Goal: Task Accomplishment & Management: Use online tool/utility

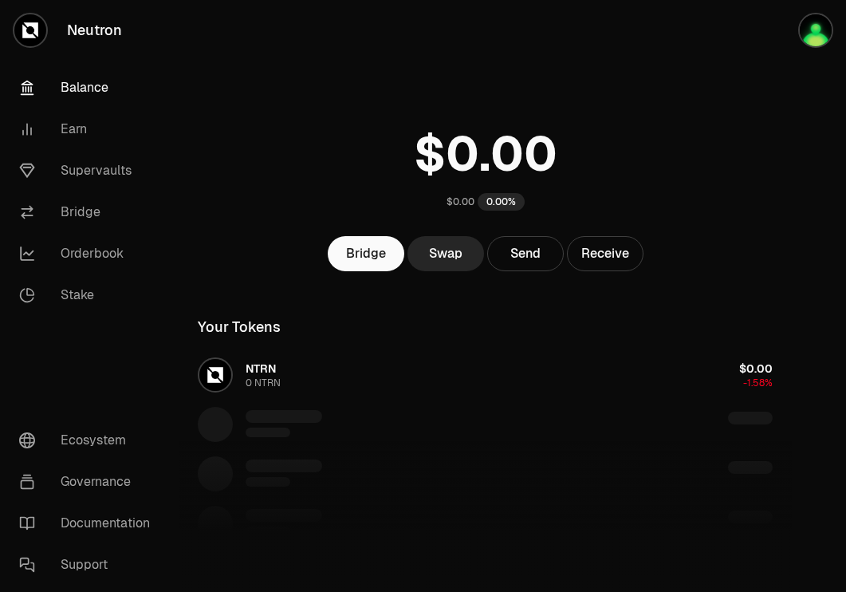
scroll to position [155, 0]
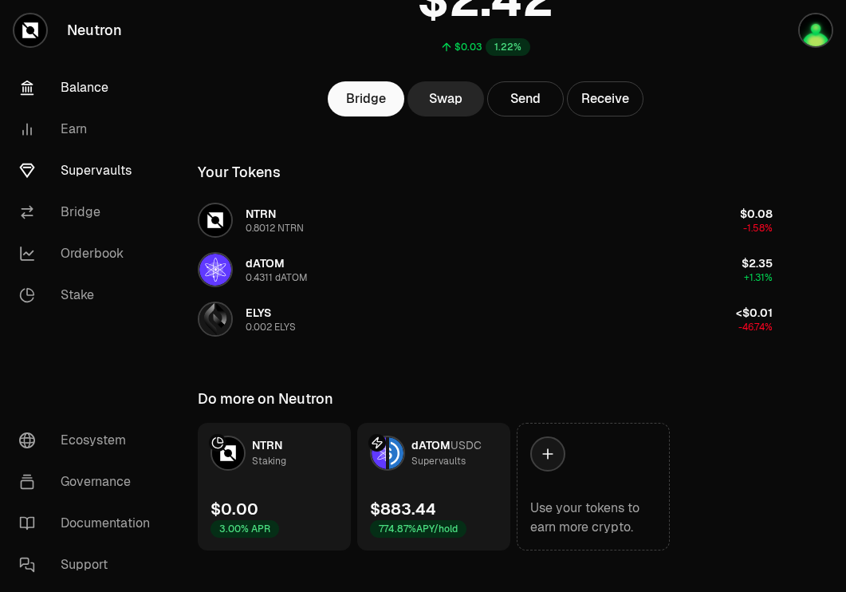
click at [100, 167] on link "Supervaults" at bounding box center [89, 170] width 166 height 41
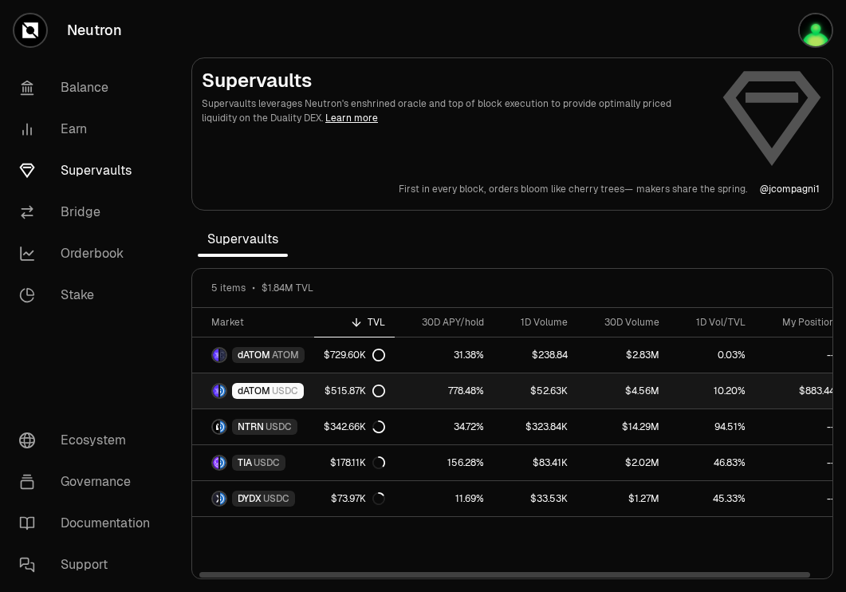
click at [334, 396] on div "$515.87K" at bounding box center [354, 390] width 61 height 13
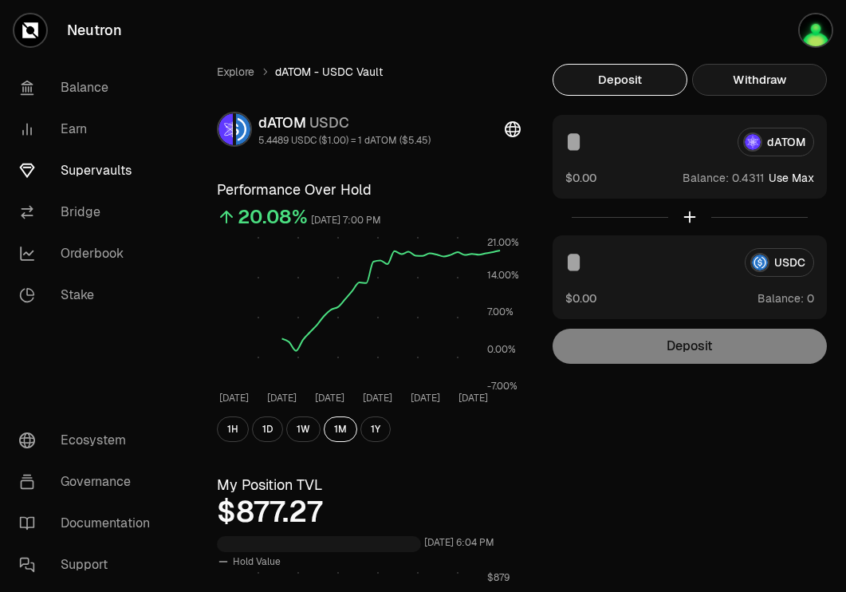
click at [799, 84] on button "Withdraw" at bounding box center [759, 80] width 135 height 32
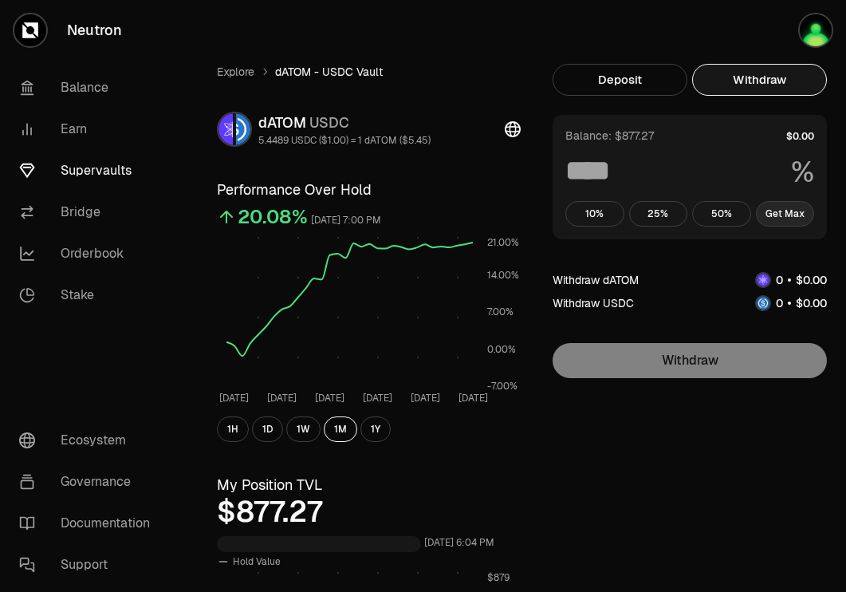
click at [776, 209] on button "Get Max" at bounding box center [785, 214] width 59 height 26
type input "***"
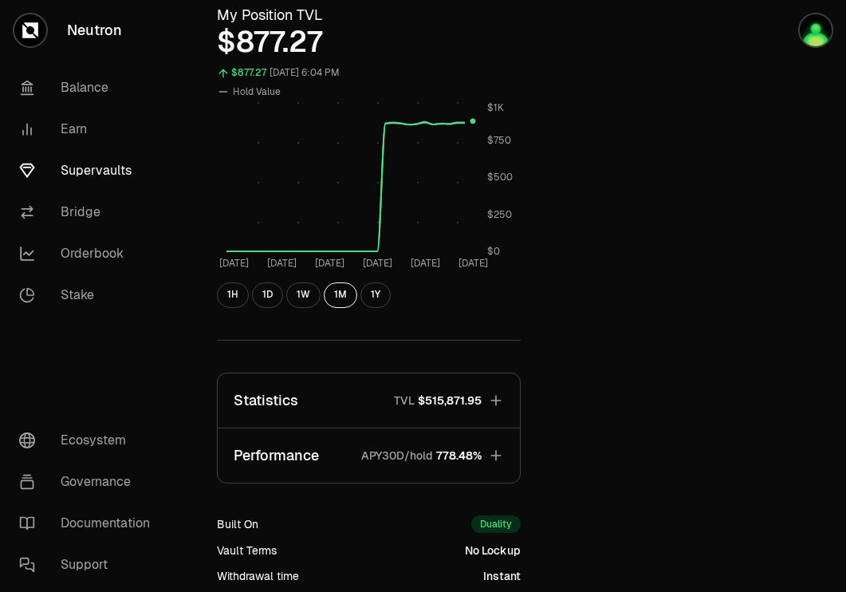
scroll to position [474, 0]
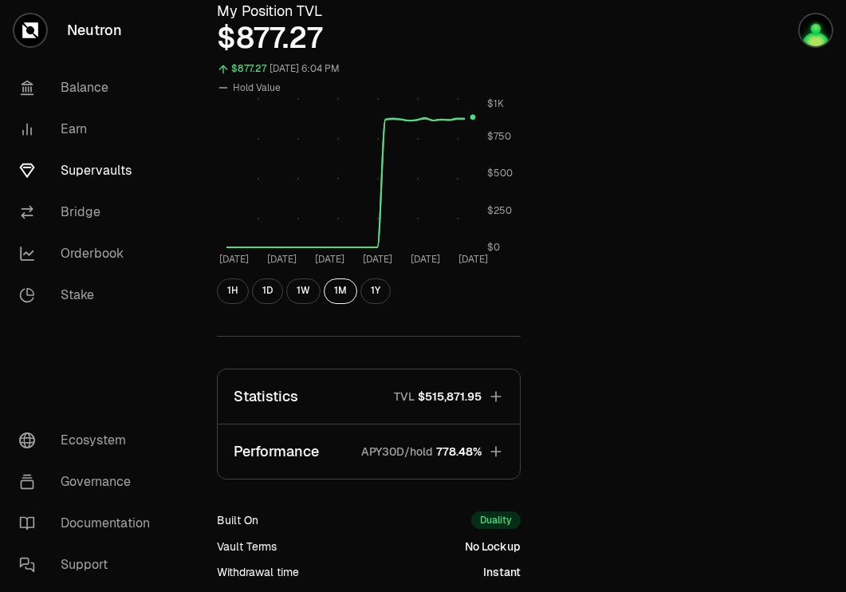
click at [471, 391] on span "$515,871.95" at bounding box center [450, 396] width 64 height 16
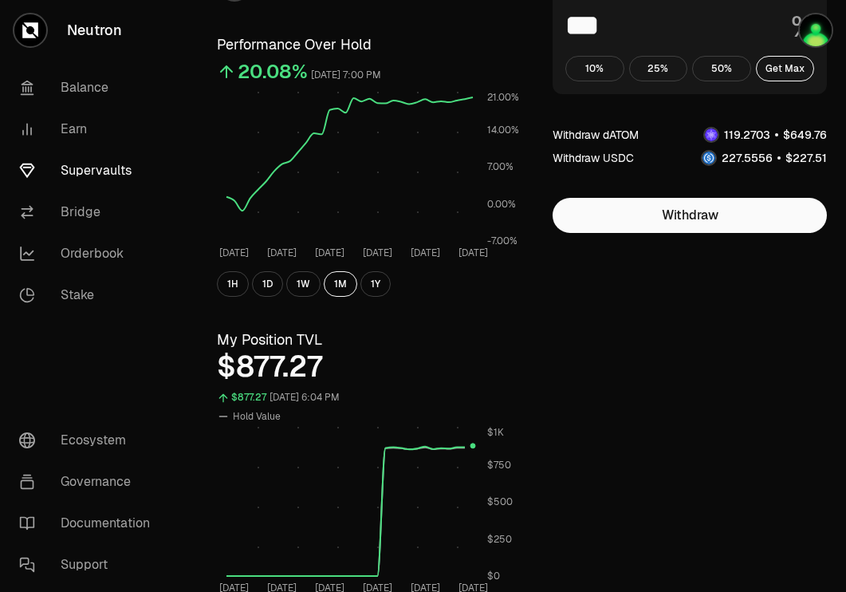
scroll to position [0, 0]
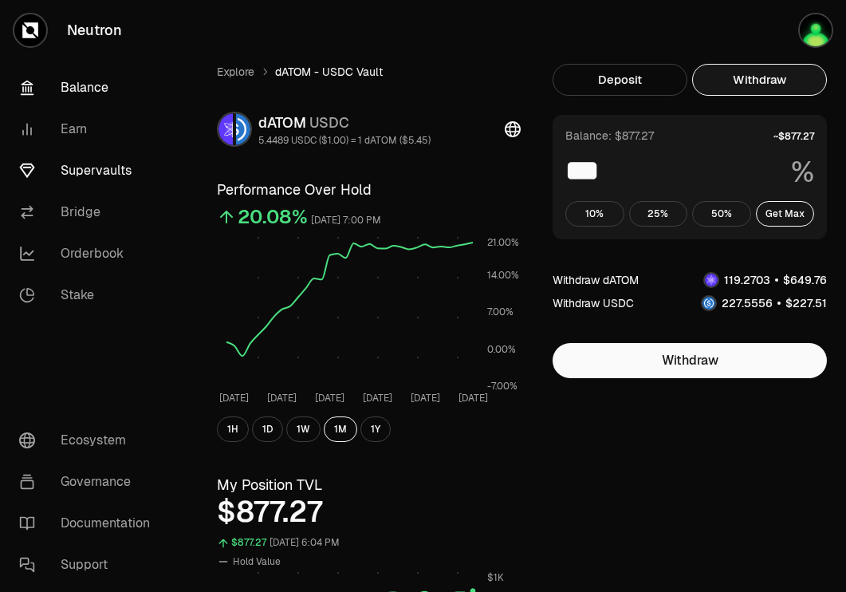
click at [106, 89] on link "Balance" at bounding box center [89, 87] width 166 height 41
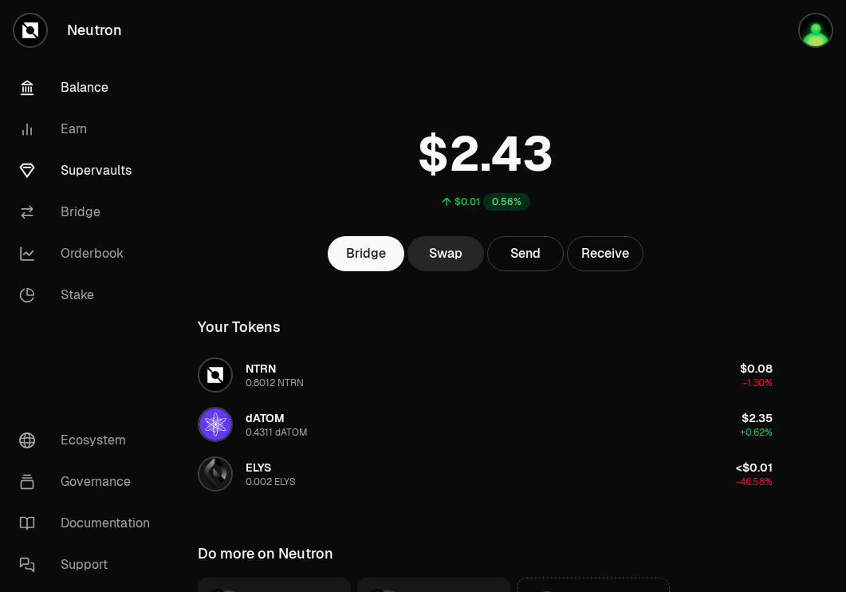
click at [136, 162] on link "Supervaults" at bounding box center [89, 170] width 166 height 41
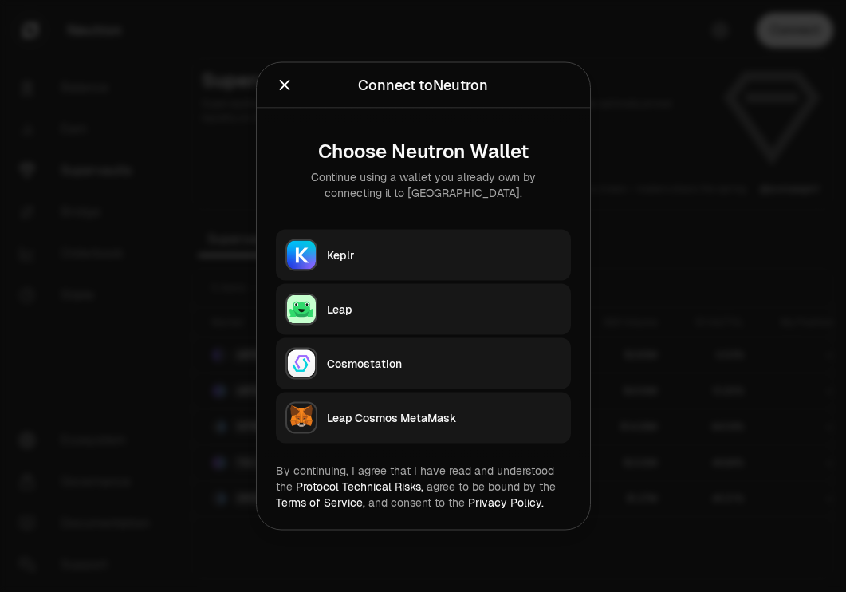
click at [458, 240] on button "Keplr" at bounding box center [423, 255] width 295 height 51
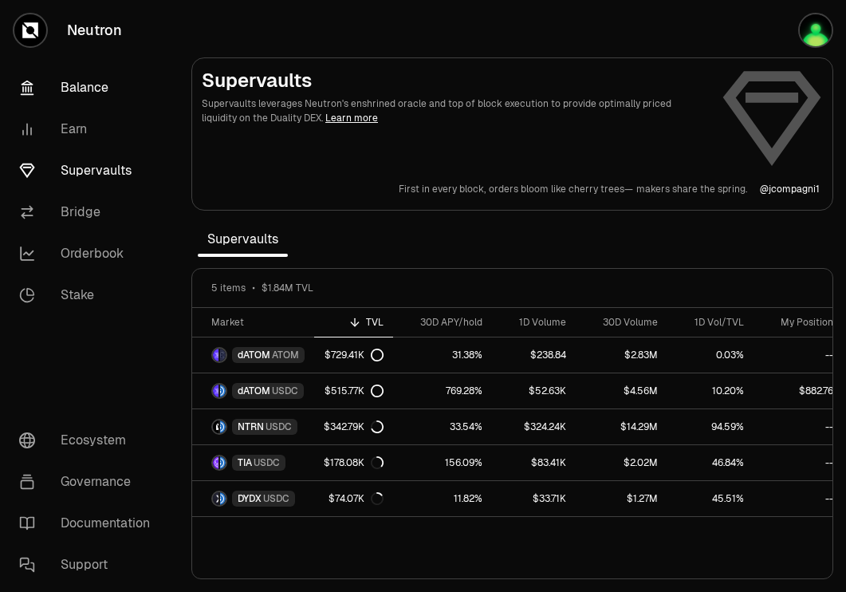
click at [88, 85] on link "Balance" at bounding box center [89, 87] width 166 height 41
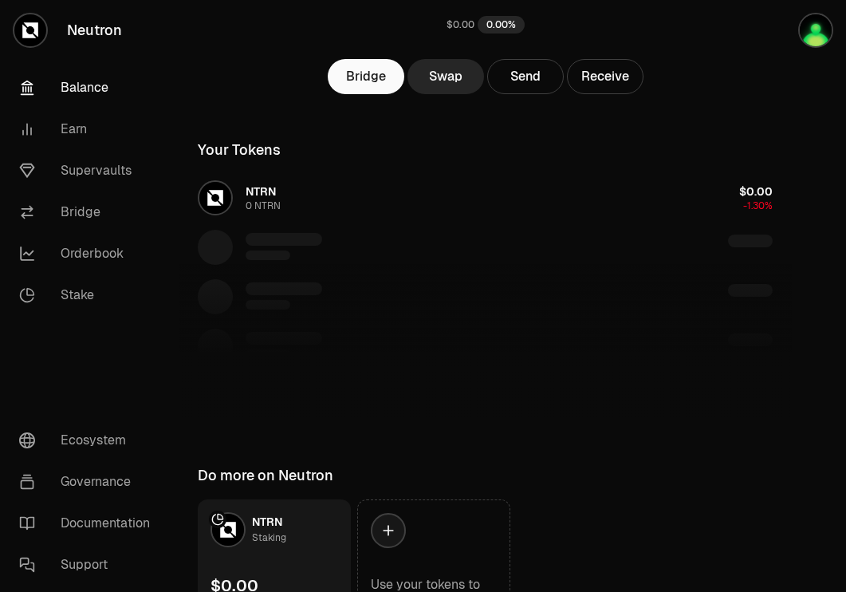
scroll to position [276, 0]
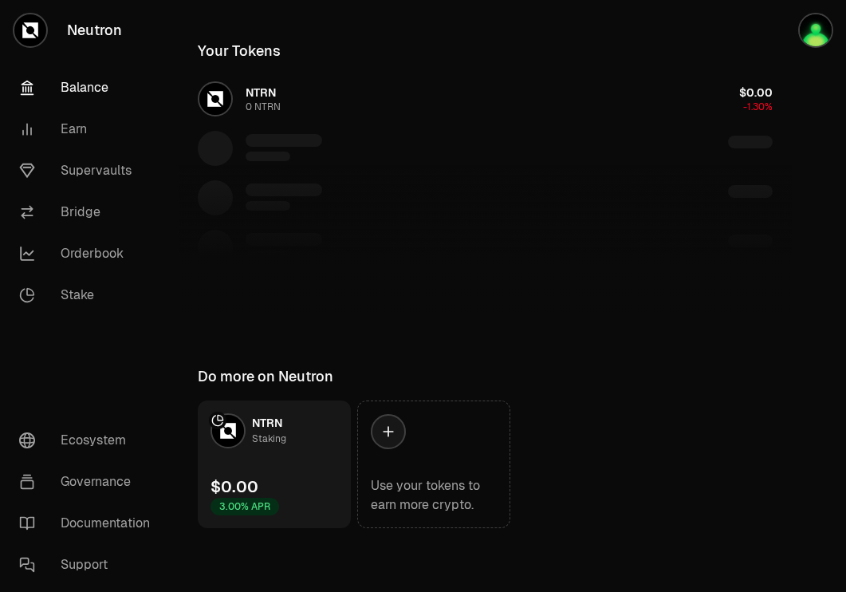
click at [81, 88] on link "Balance" at bounding box center [89, 87] width 166 height 41
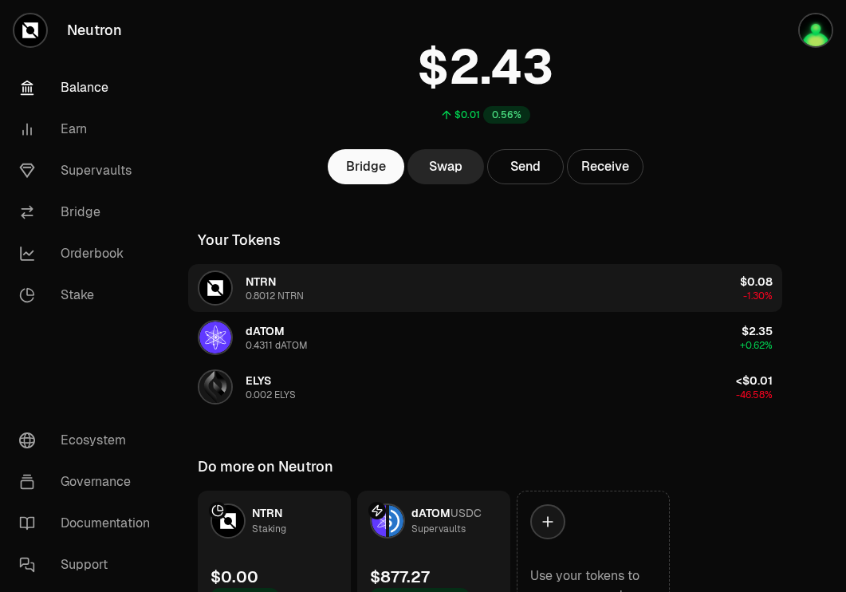
scroll to position [173, 0]
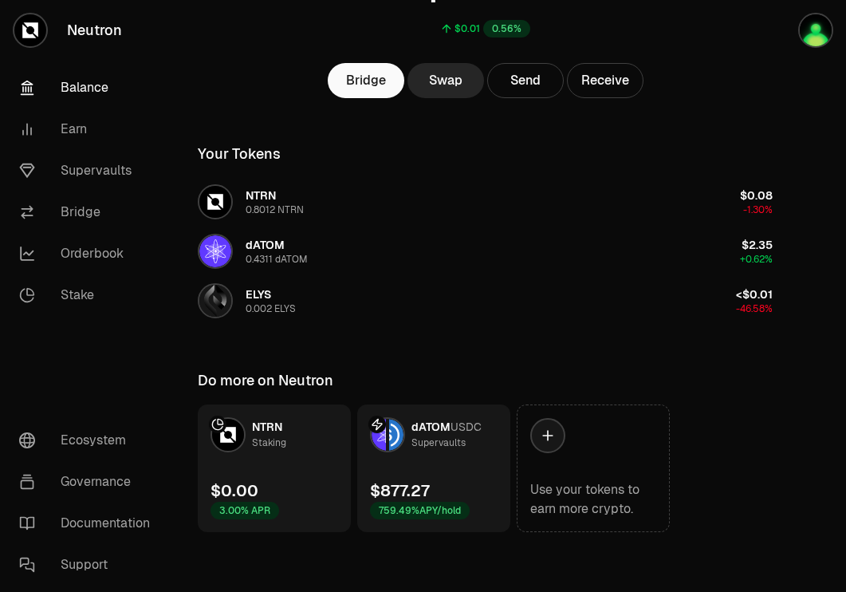
click at [453, 428] on span "USDC" at bounding box center [465, 426] width 31 height 14
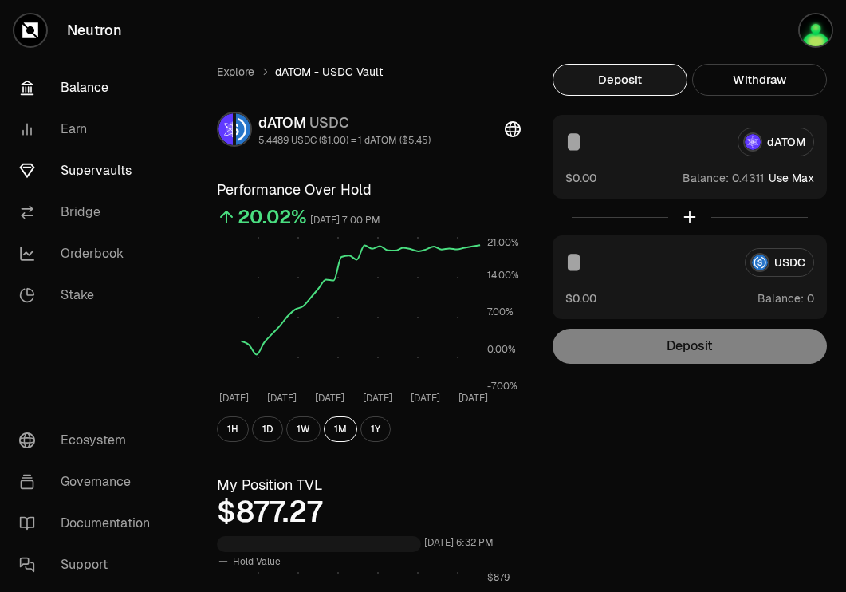
click at [99, 97] on link "Balance" at bounding box center [89, 87] width 166 height 41
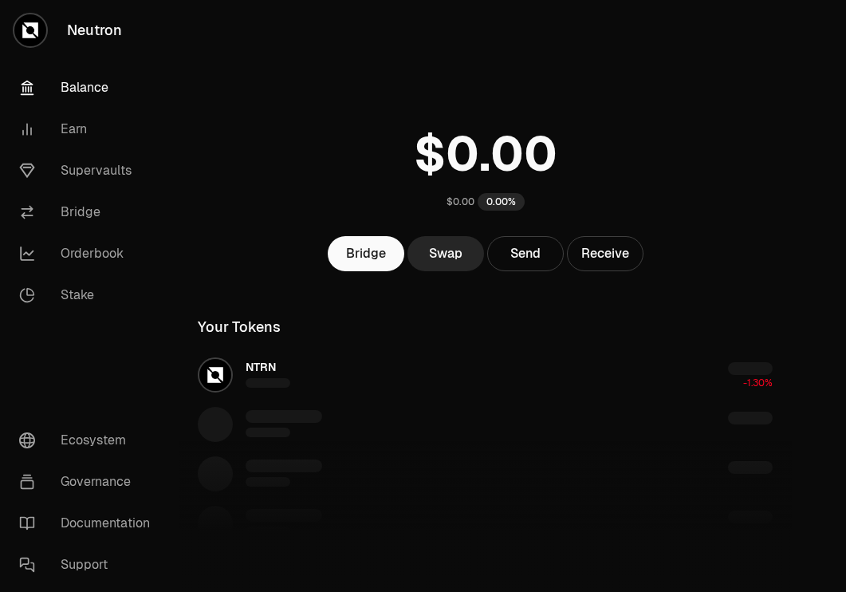
click at [804, 37] on img "button" at bounding box center [816, 30] width 32 height 32
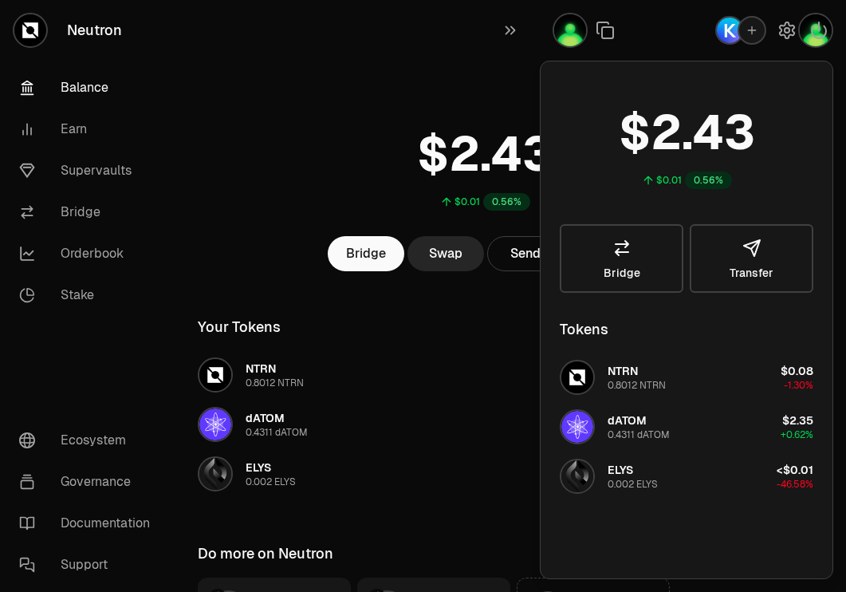
click at [405, 100] on div "$0.01 0.56% Bridge Swap Send Receive Your Tokens NTRN 0.8012 NTRN $0.08 -1.30% …" at bounding box center [485, 352] width 613 height 705
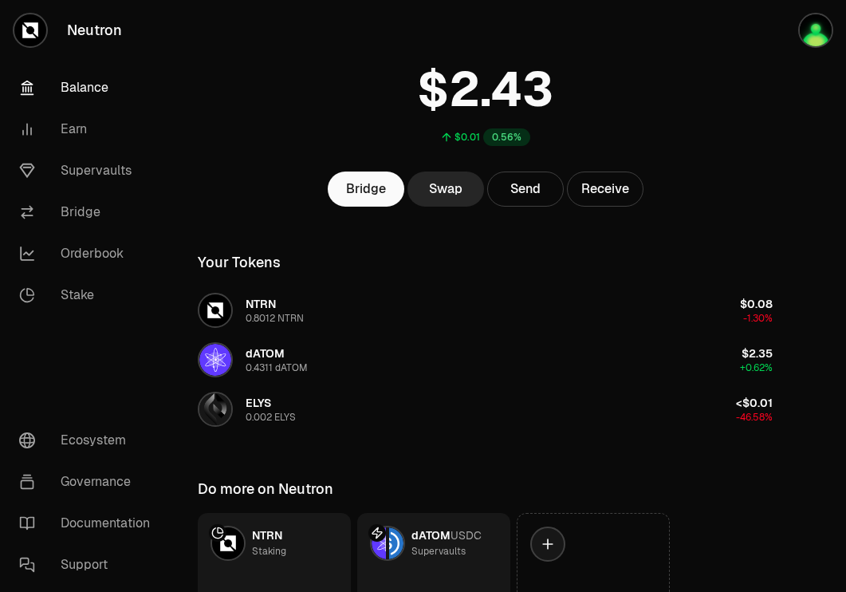
scroll to position [177, 0]
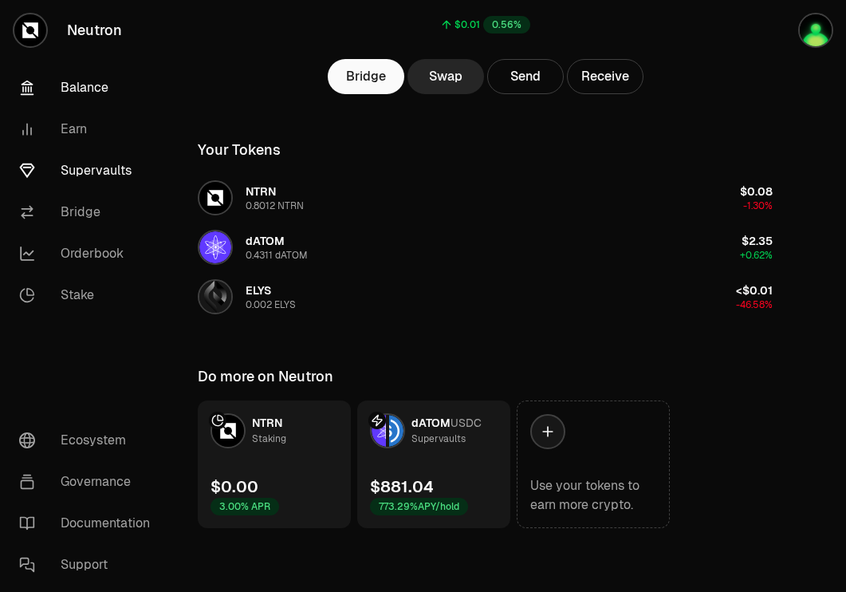
click at [120, 171] on link "Supervaults" at bounding box center [89, 170] width 166 height 41
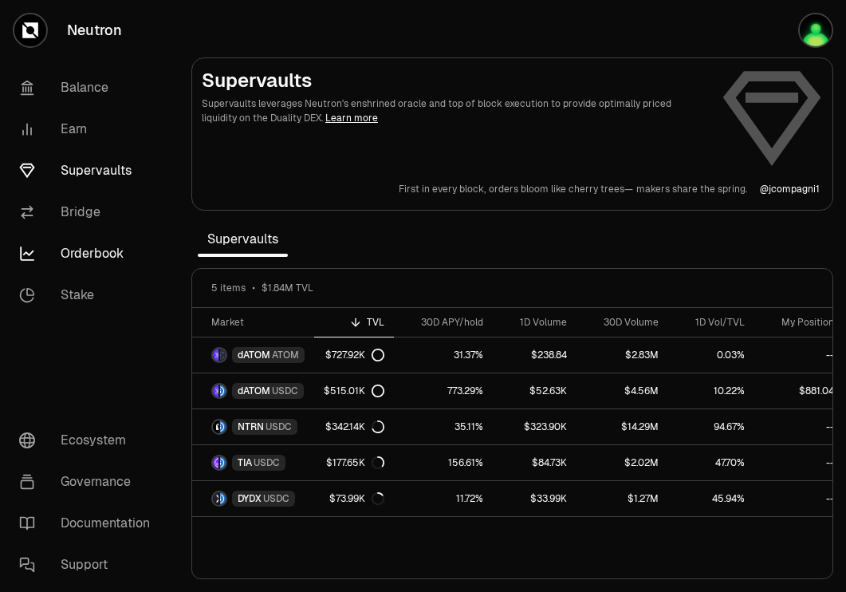
click at [95, 250] on link "Orderbook" at bounding box center [89, 253] width 166 height 41
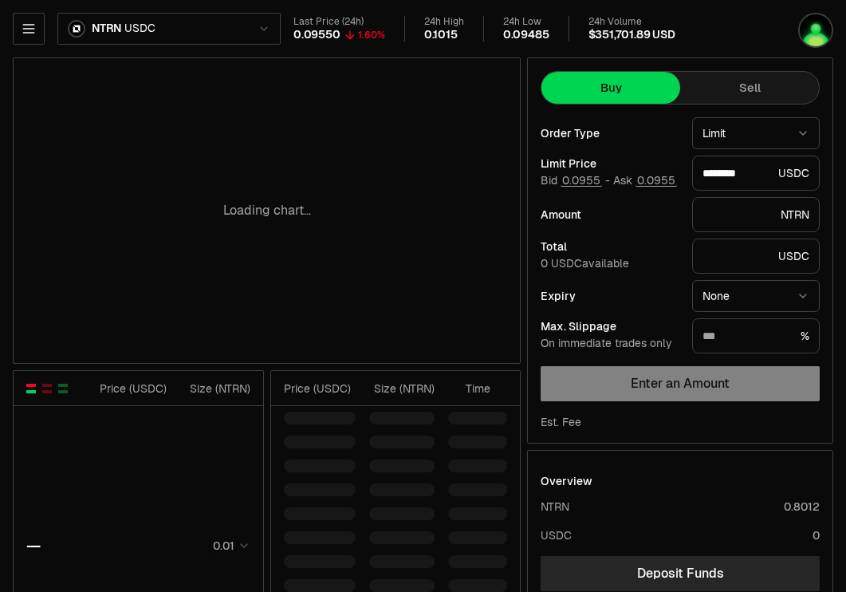
click at [218, 39] on html "Neutron Balance Earn Supervaults Bridge Orderbook Stake Ecosystem Governance Do…" at bounding box center [423, 499] width 846 height 999
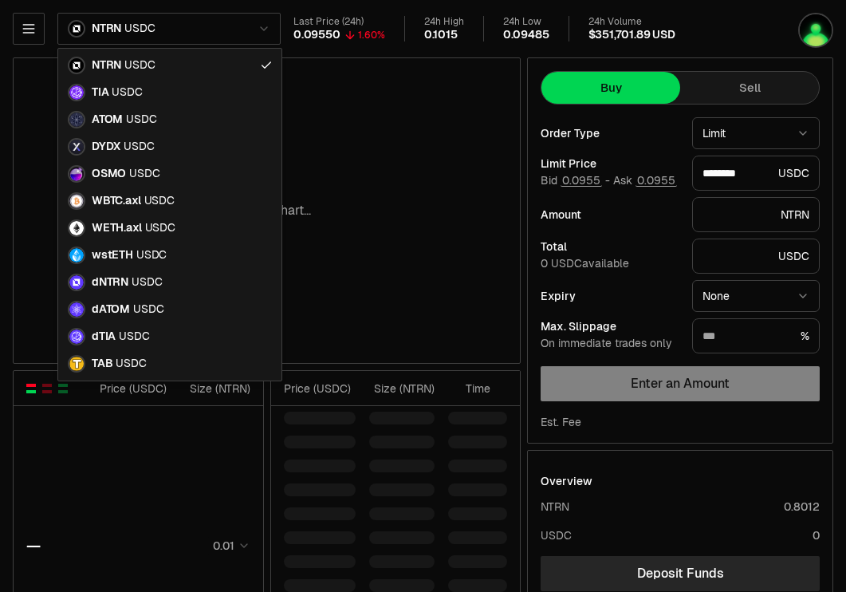
type input "********"
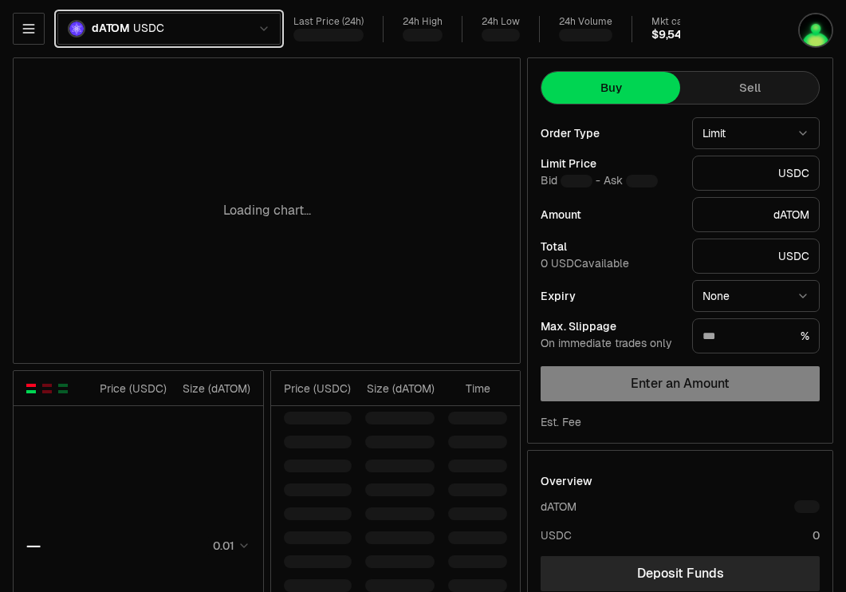
type input "*******"
